Goal: Transaction & Acquisition: Purchase product/service

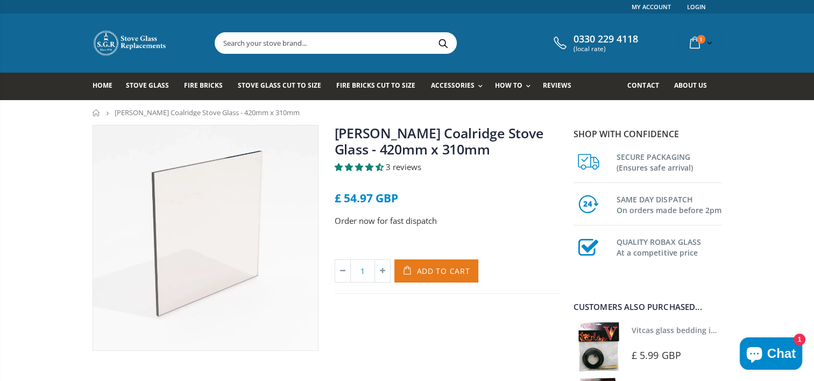
click at [434, 270] on span "Add to Cart" at bounding box center [443, 271] width 53 height 10
click at [353, 271] on input "1" at bounding box center [362, 270] width 25 height 23
click at [346, 274] on icon at bounding box center [342, 271] width 15 height 22
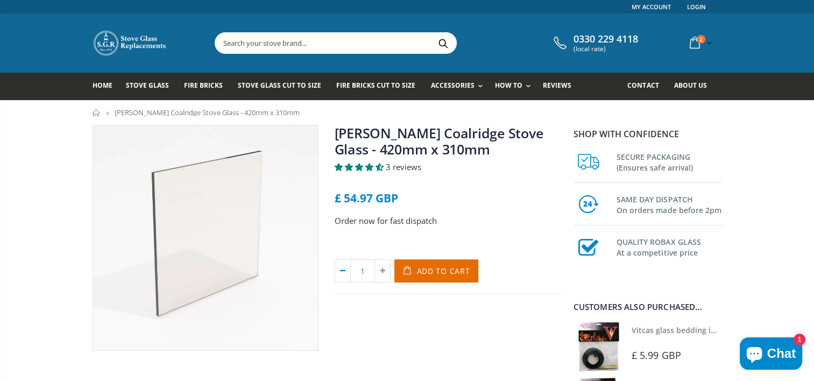
click at [346, 271] on icon at bounding box center [342, 271] width 15 height 22
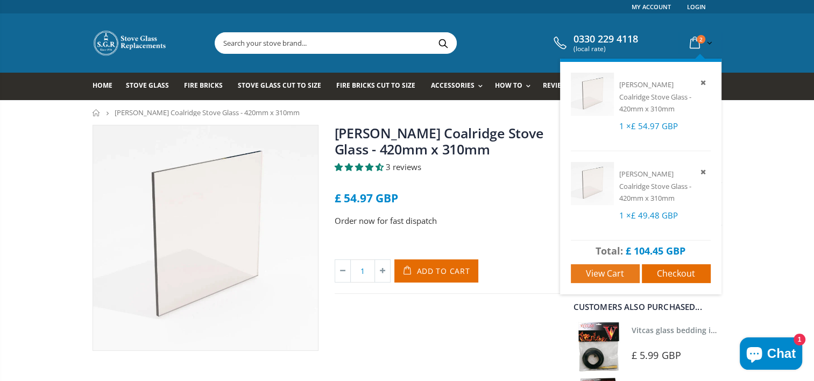
click at [608, 267] on link "View cart" at bounding box center [605, 273] width 69 height 19
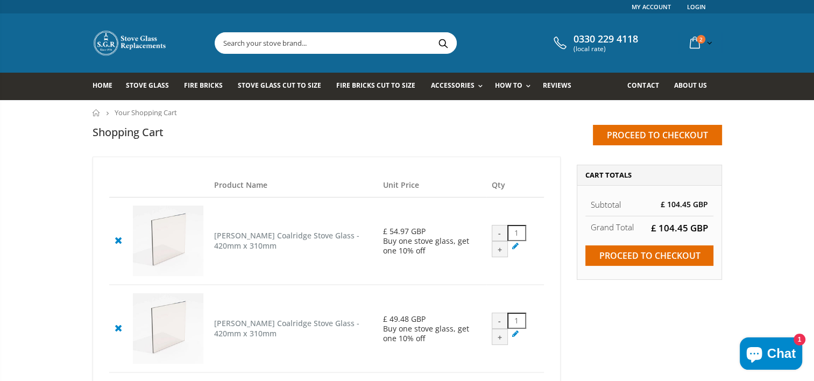
click at [496, 329] on div "-" at bounding box center [500, 321] width 16 height 16
click at [495, 240] on div "-" at bounding box center [500, 233] width 16 height 16
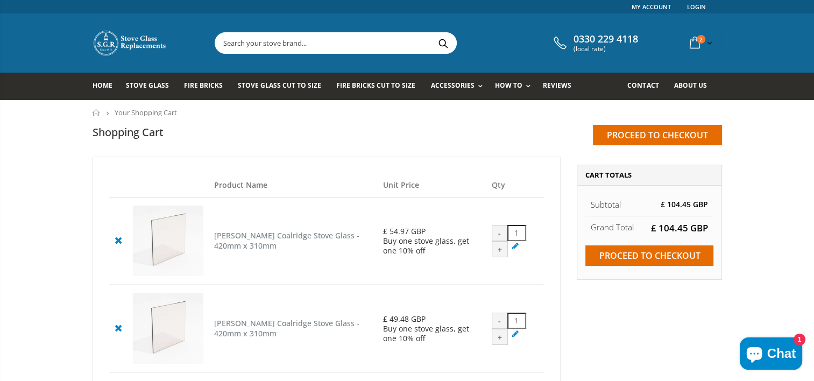
click at [511, 241] on input "1" at bounding box center [516, 233] width 19 height 16
click at [493, 329] on div "-" at bounding box center [500, 321] width 16 height 16
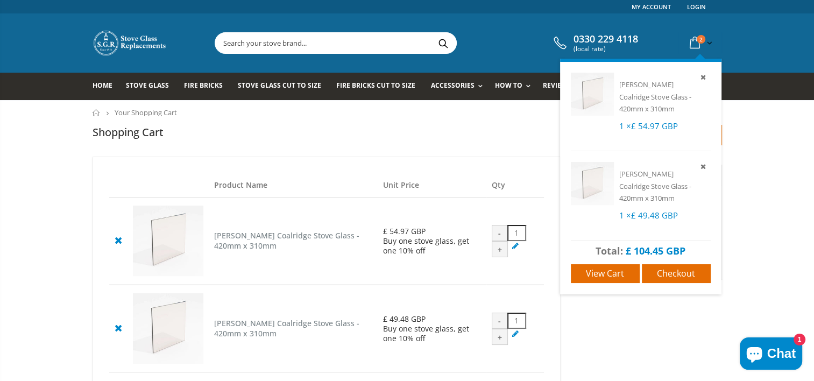
click at [693, 46] on icon at bounding box center [694, 42] width 19 height 19
click at [609, 276] on span "View cart" at bounding box center [605, 273] width 38 height 12
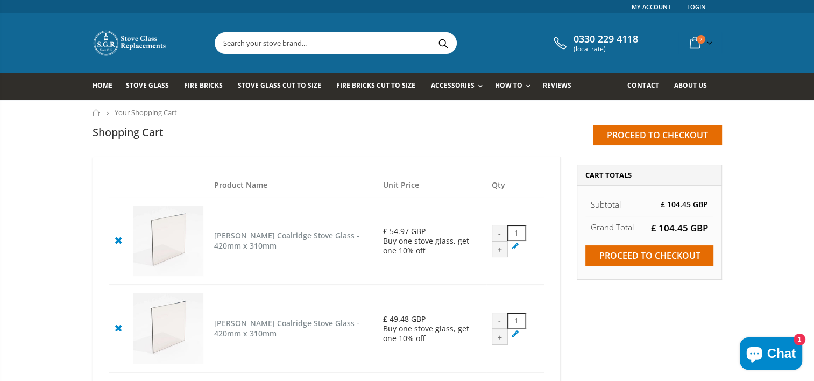
click at [119, 334] on icon at bounding box center [117, 327] width 13 height 13
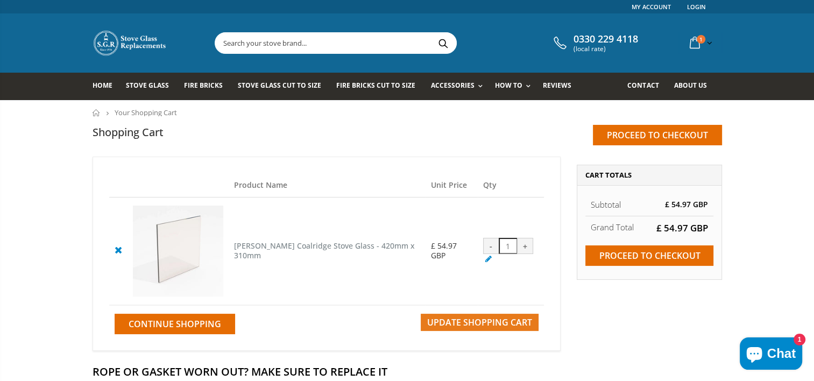
click at [512, 328] on span "Update Shopping Cart" at bounding box center [479, 322] width 105 height 12
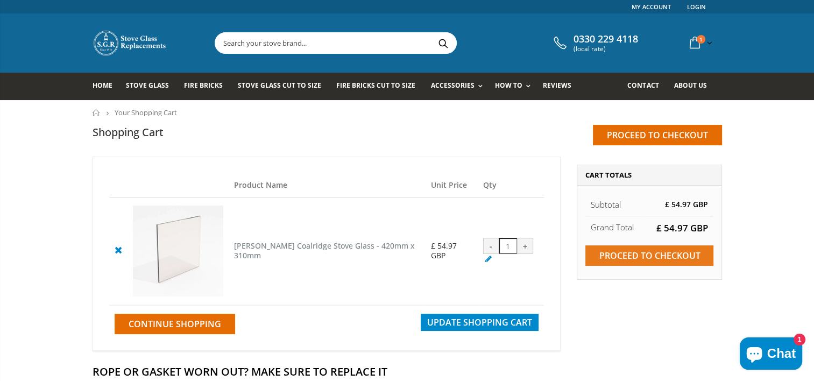
click at [668, 252] on input "Proceed to checkout" at bounding box center [649, 255] width 128 height 20
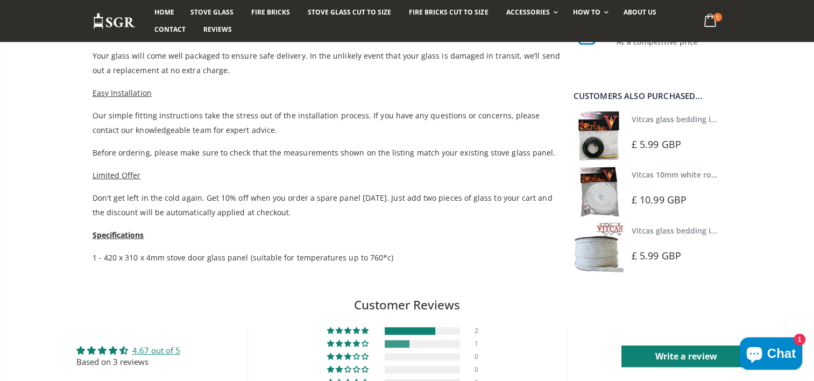
scroll to position [538, 0]
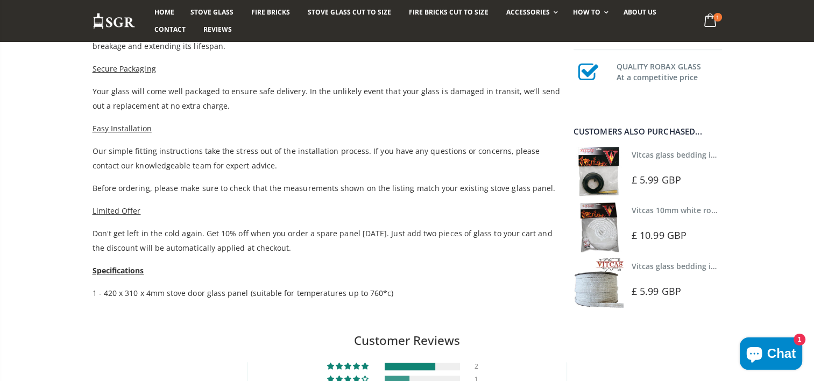
click at [614, 173] on img at bounding box center [598, 171] width 50 height 50
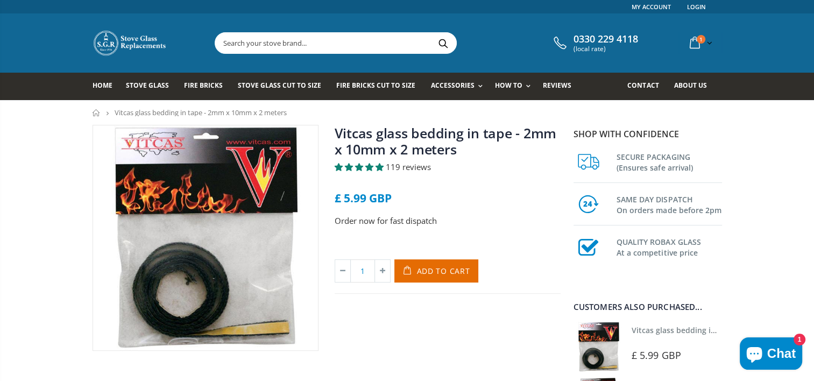
click at [614, 173] on div "SECURE PACKAGING (Ensures safe arrival)" at bounding box center [647, 161] width 148 height 42
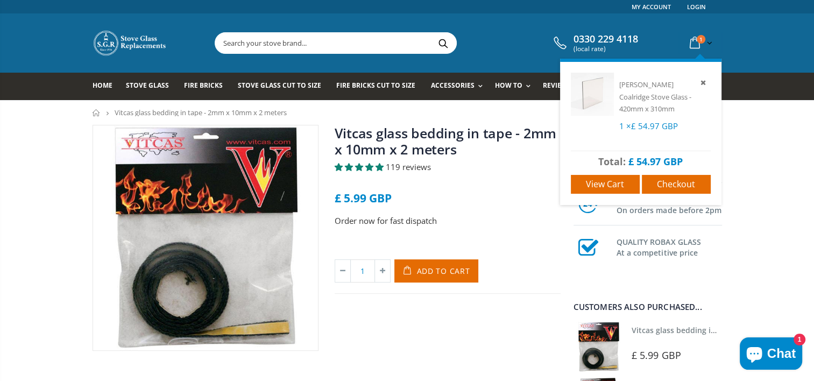
click at [691, 43] on icon at bounding box center [694, 42] width 19 height 19
click at [621, 182] on span "View cart" at bounding box center [605, 184] width 38 height 12
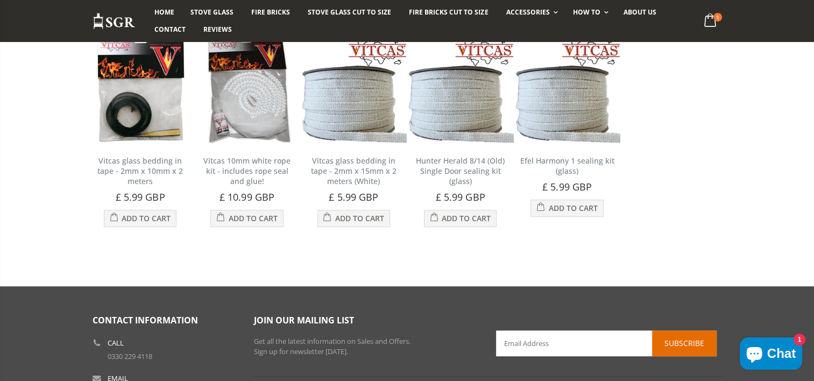
scroll to position [387, 0]
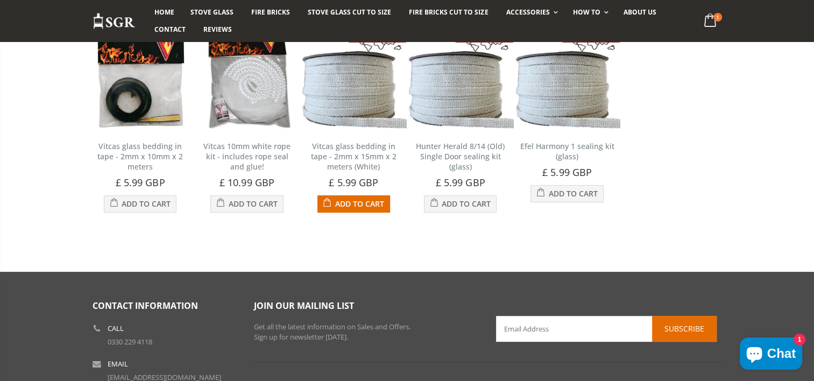
click at [345, 209] on span "Add to Cart" at bounding box center [359, 204] width 49 height 10
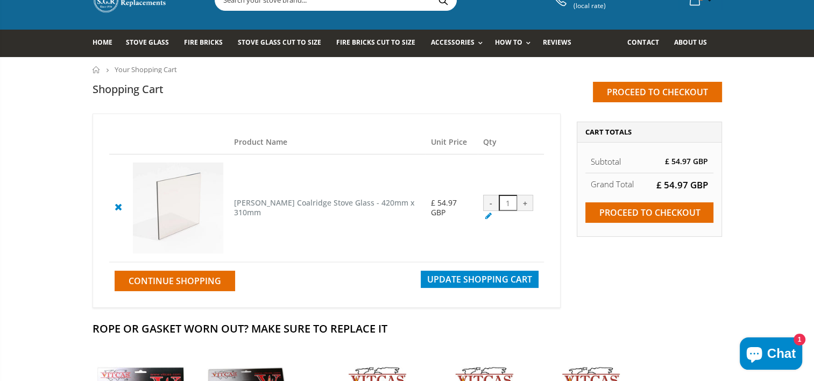
scroll to position [0, 0]
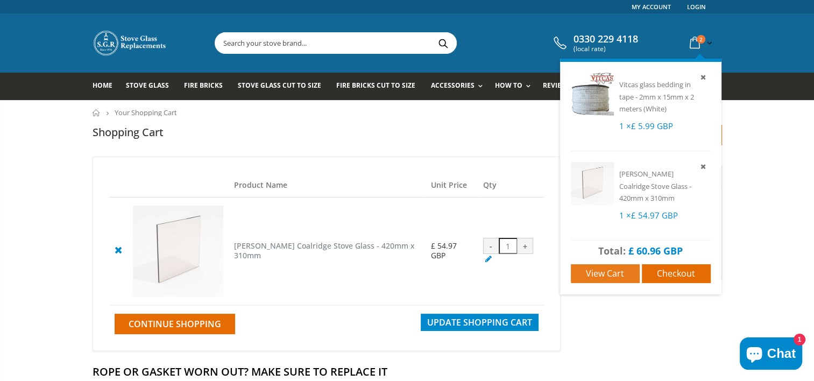
click at [610, 268] on span "View cart" at bounding box center [605, 273] width 38 height 12
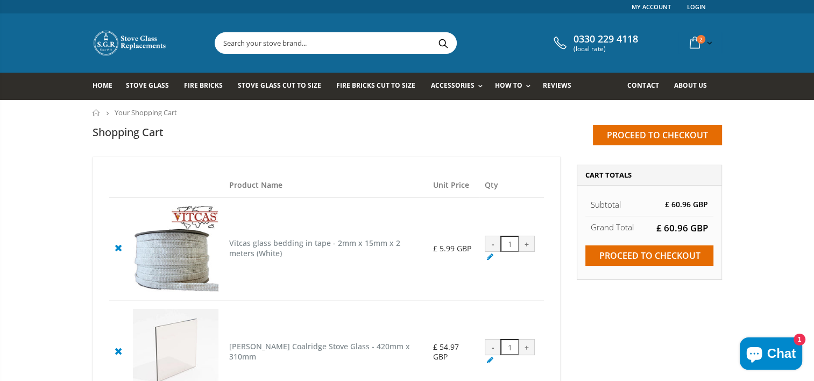
drag, startPoint x: 818, startPoint y: 373, endPoint x: 583, endPoint y: 348, distance: 236.5
click at [583, 348] on div "Estimate Shipping and Tax Enter your destination to get a shipping estimate. Co…" at bounding box center [649, 304] width 161 height 295
click at [664, 256] on input "Proceed to checkout" at bounding box center [649, 255] width 128 height 20
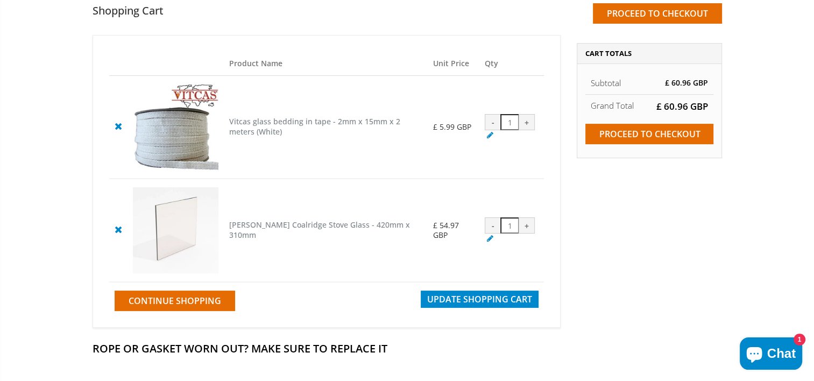
scroll to position [143, 0]
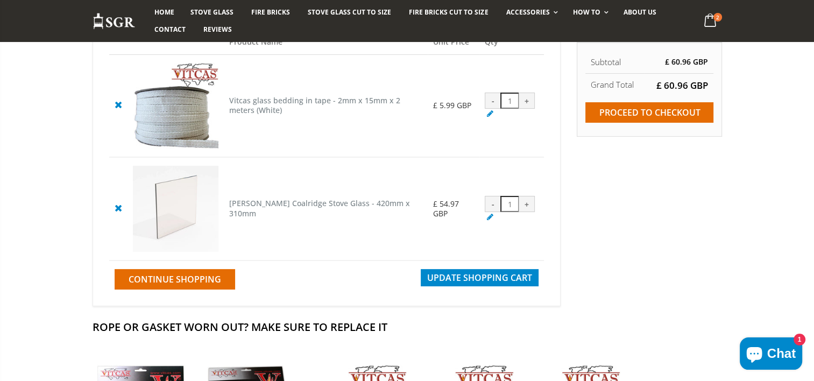
click at [174, 199] on img at bounding box center [176, 209] width 86 height 86
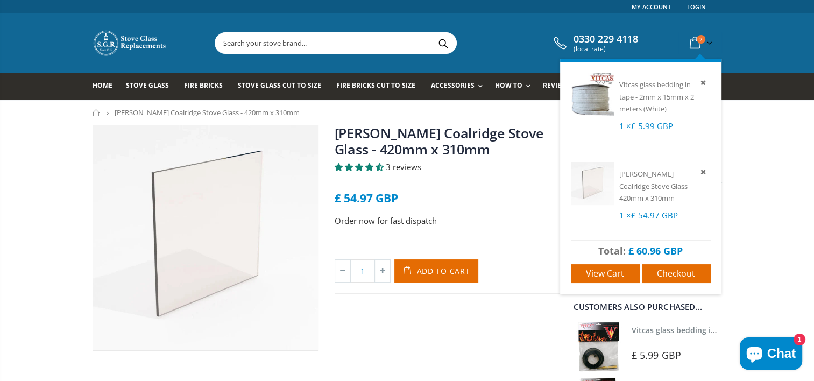
click at [695, 44] on icon at bounding box center [694, 42] width 19 height 19
click at [662, 275] on span "Checkout" at bounding box center [676, 273] width 38 height 12
